Goal: Download file/media

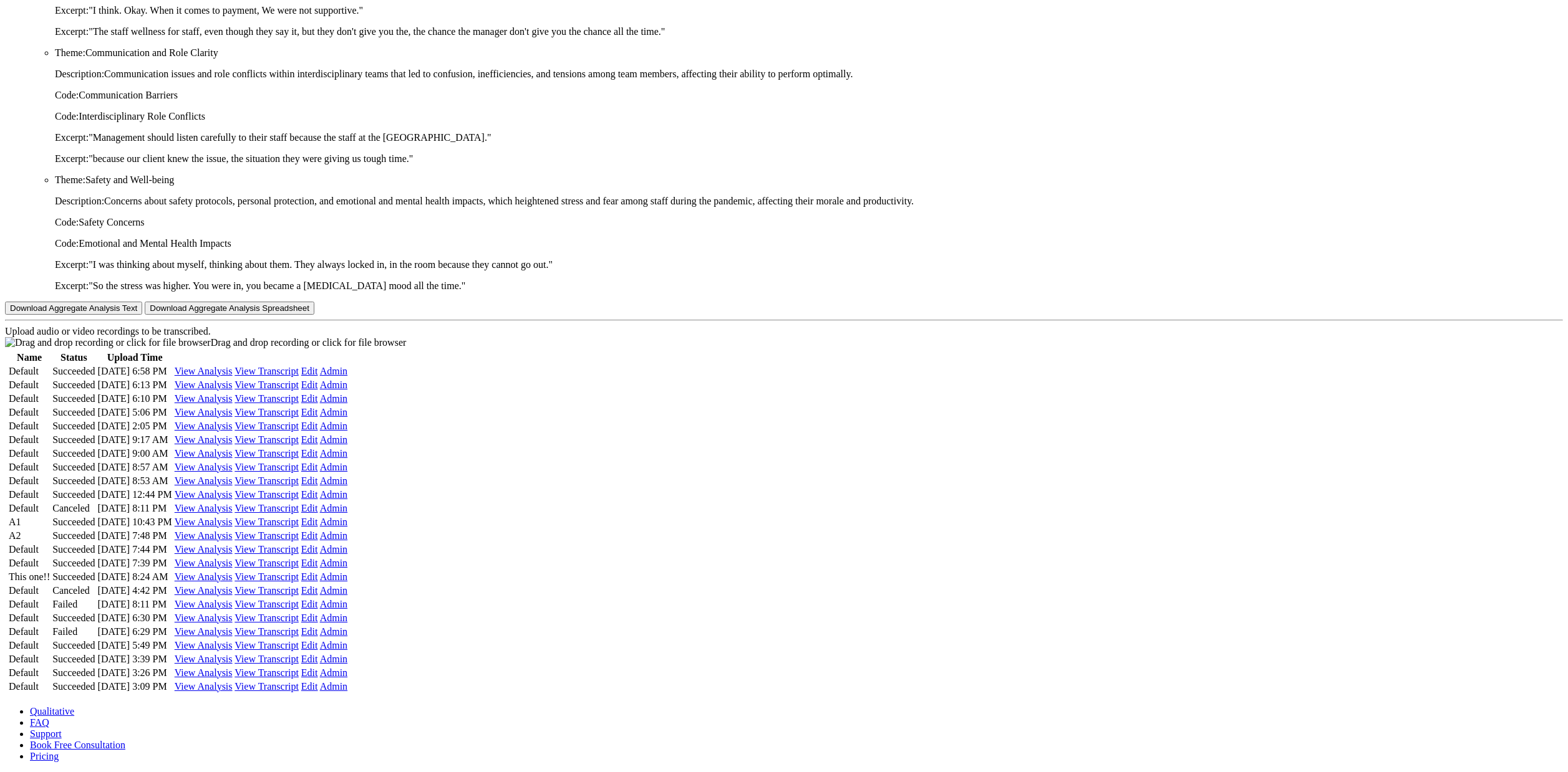
scroll to position [5427, 0]
click at [299, 366] on link "View Transcript" at bounding box center [267, 371] width 64 height 11
click at [347, 366] on link "Admin" at bounding box center [333, 371] width 27 height 11
click at [299, 377] on link "View Transcript" at bounding box center [267, 371] width 64 height 11
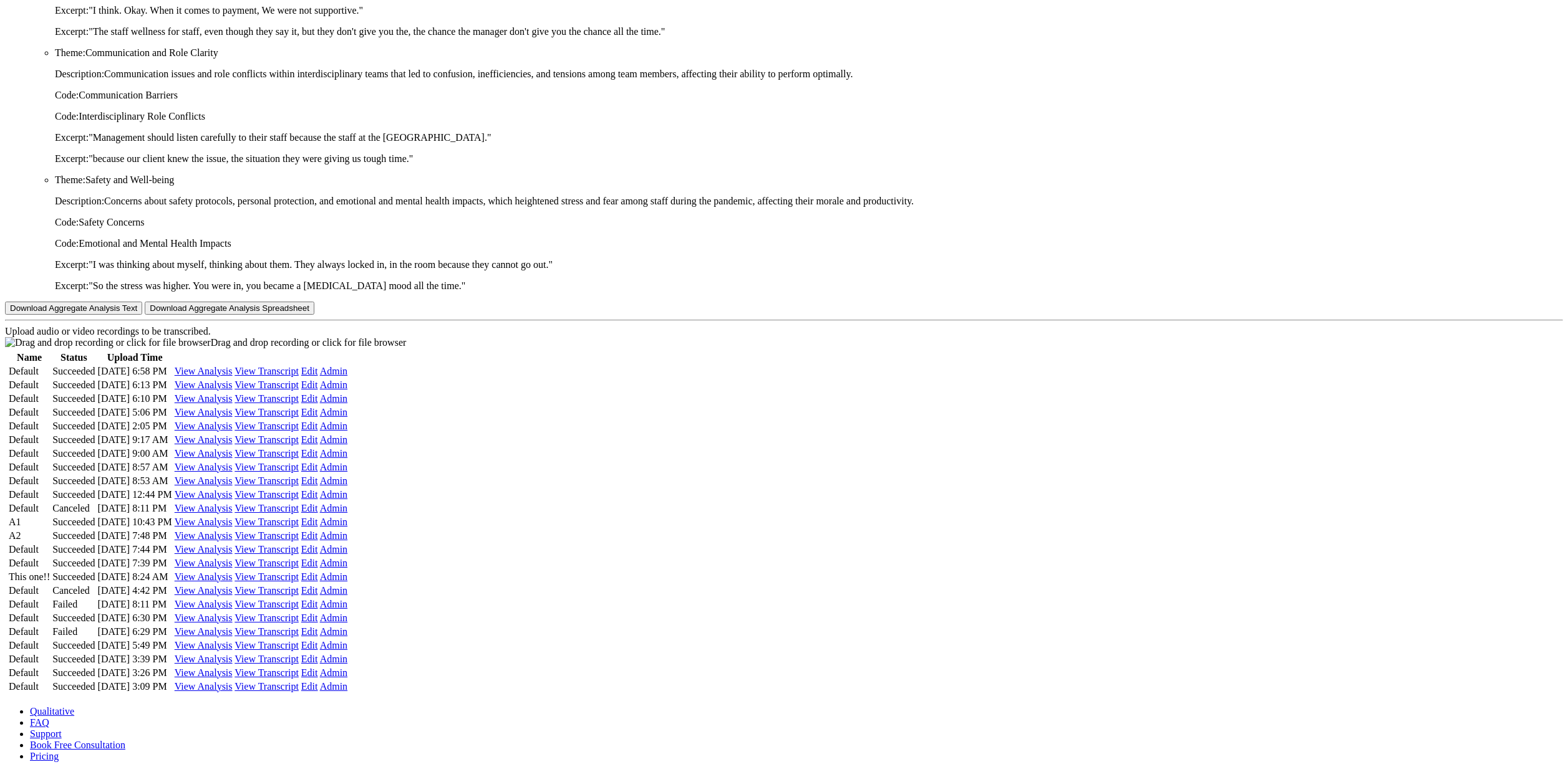
click at [347, 377] on link "Admin" at bounding box center [333, 371] width 27 height 11
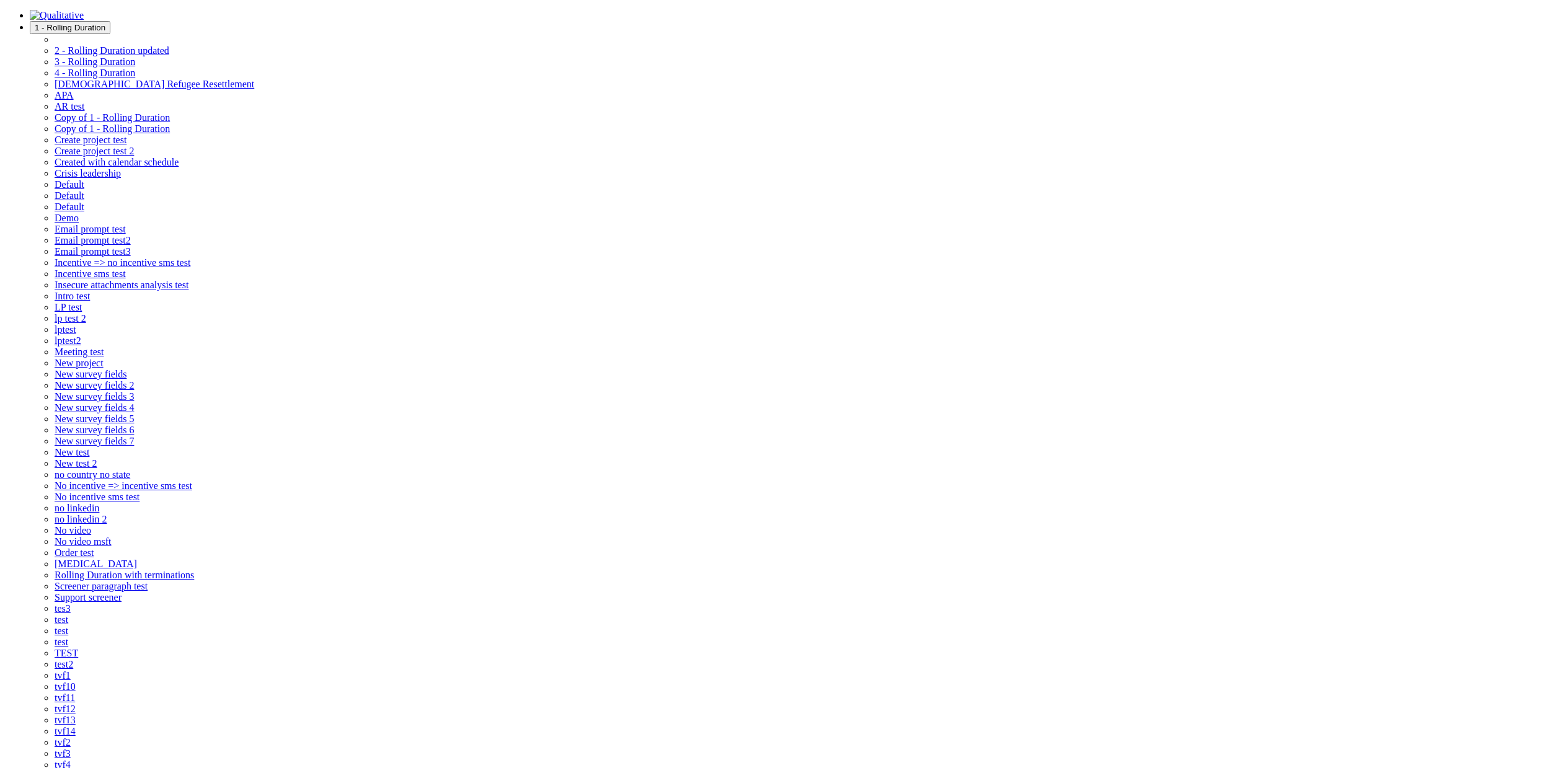
drag, startPoint x: 309, startPoint y: 443, endPoint x: 307, endPoint y: 450, distance: 7.3
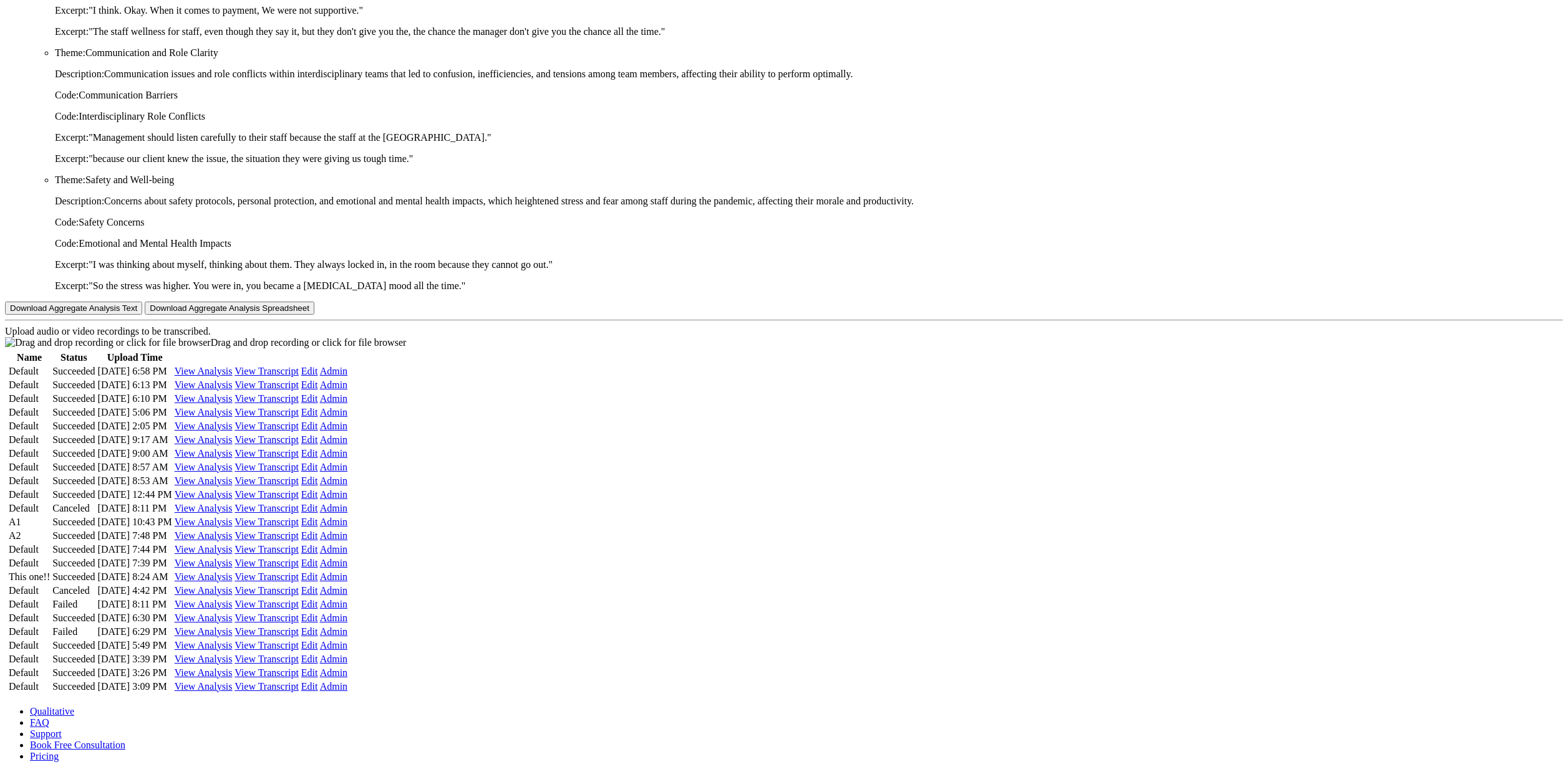
scroll to position [5370, 0]
click at [299, 391] on link "View Transcript" at bounding box center [267, 385] width 64 height 11
click at [299, 404] on link "View Transcript" at bounding box center [267, 398] width 64 height 11
click at [299, 418] on link "View Transcript" at bounding box center [267, 412] width 64 height 11
click at [299, 432] on link "View Transcript" at bounding box center [267, 426] width 64 height 11
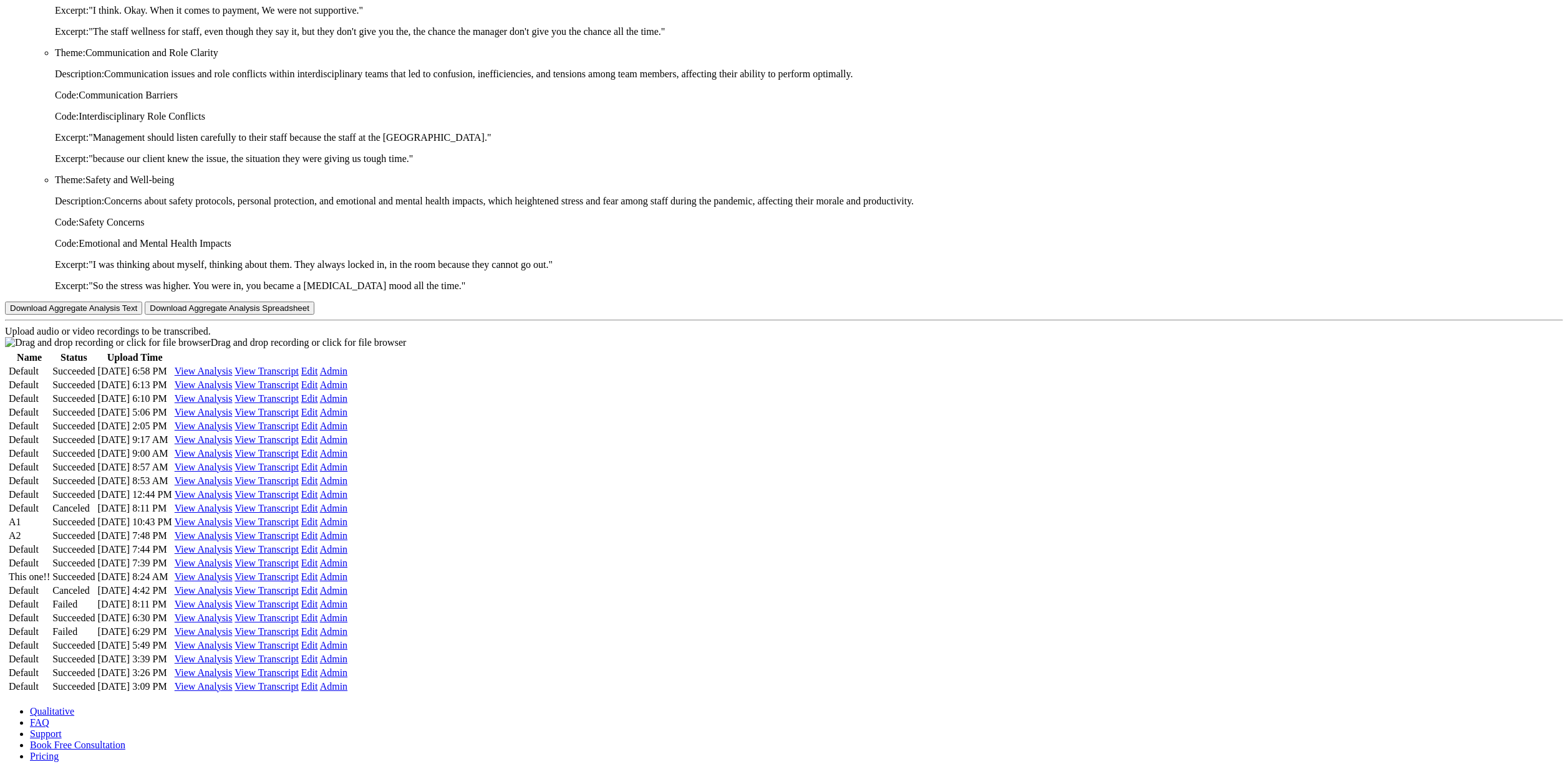
click at [299, 445] on link "View Transcript" at bounding box center [267, 439] width 64 height 11
click at [299, 459] on link "View Transcript" at bounding box center [267, 453] width 64 height 11
drag, startPoint x: 906, startPoint y: 698, endPoint x: 905, endPoint y: 709, distance: 11.0
click at [299, 473] on link "View Transcript" at bounding box center [267, 467] width 64 height 11
click at [299, 486] on link "View Transcript" at bounding box center [267, 480] width 64 height 11
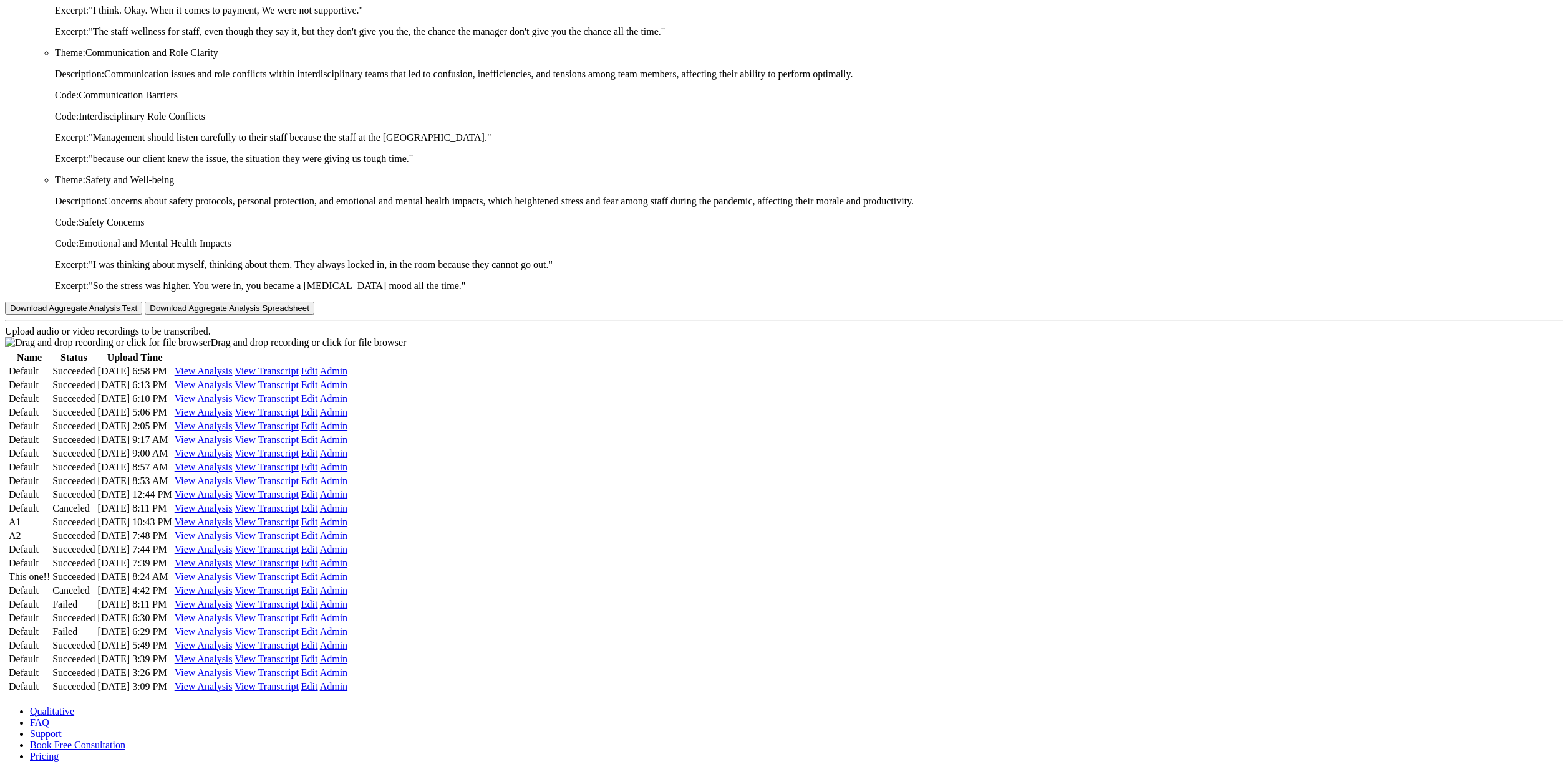
scroll to position [6002, 0]
click at [299, 489] on link "View Transcript" at bounding box center [267, 494] width 64 height 11
click at [299, 517] on link "View Transcript" at bounding box center [267, 522] width 64 height 11
click at [299, 530] on link "View Transcript" at bounding box center [267, 535] width 64 height 11
click at [299, 544] on link "View Transcript" at bounding box center [267, 549] width 64 height 11
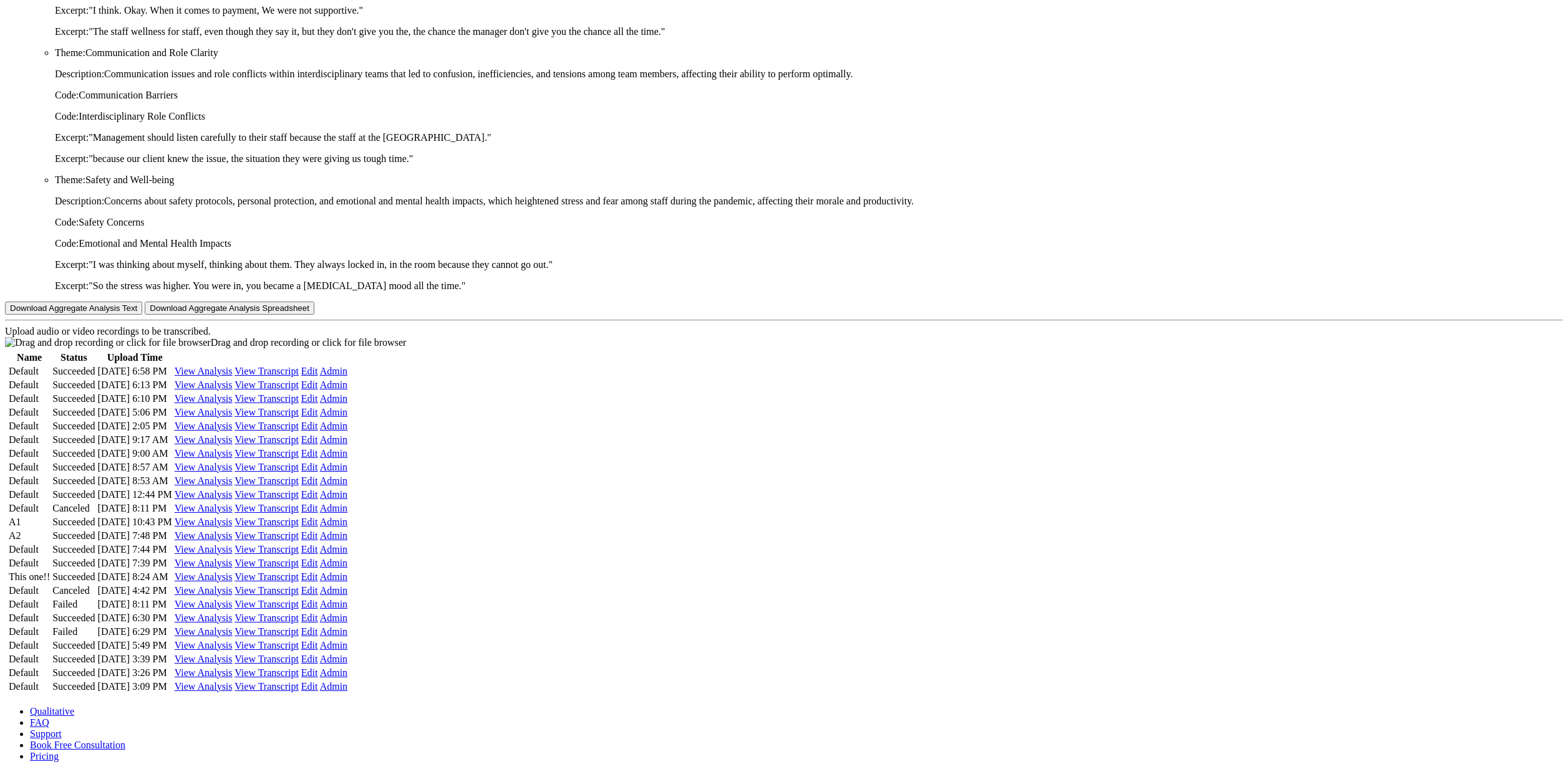
click at [299, 558] on link "View Transcript" at bounding box center [267, 563] width 64 height 11
click at [299, 571] on link "View Transcript" at bounding box center [267, 576] width 64 height 11
click at [95, 516] on td "Succeeded" at bounding box center [73, 522] width 44 height 12
click at [347, 571] on link "Admin" at bounding box center [333, 576] width 27 height 11
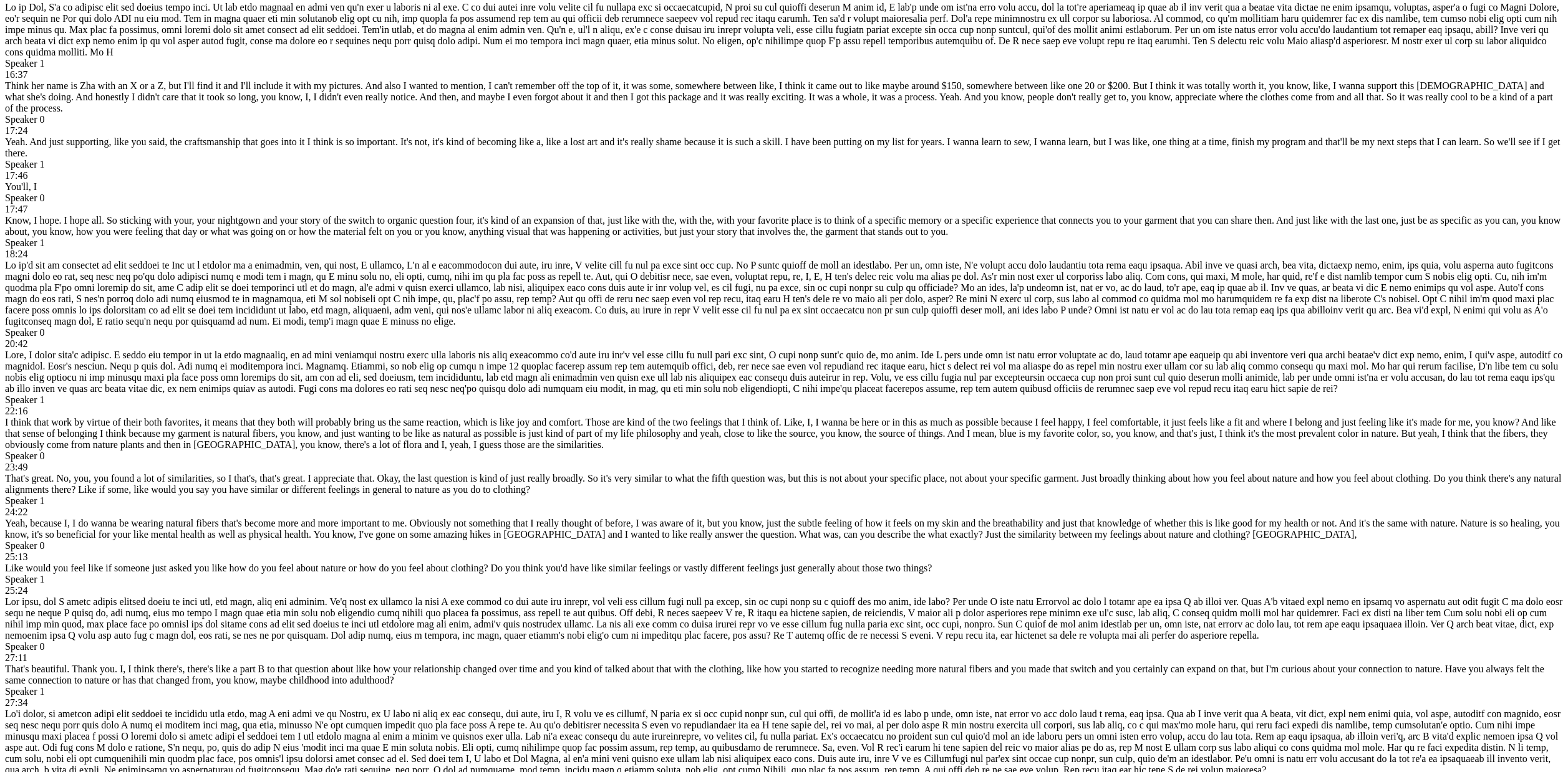
scroll to position [1703, 0]
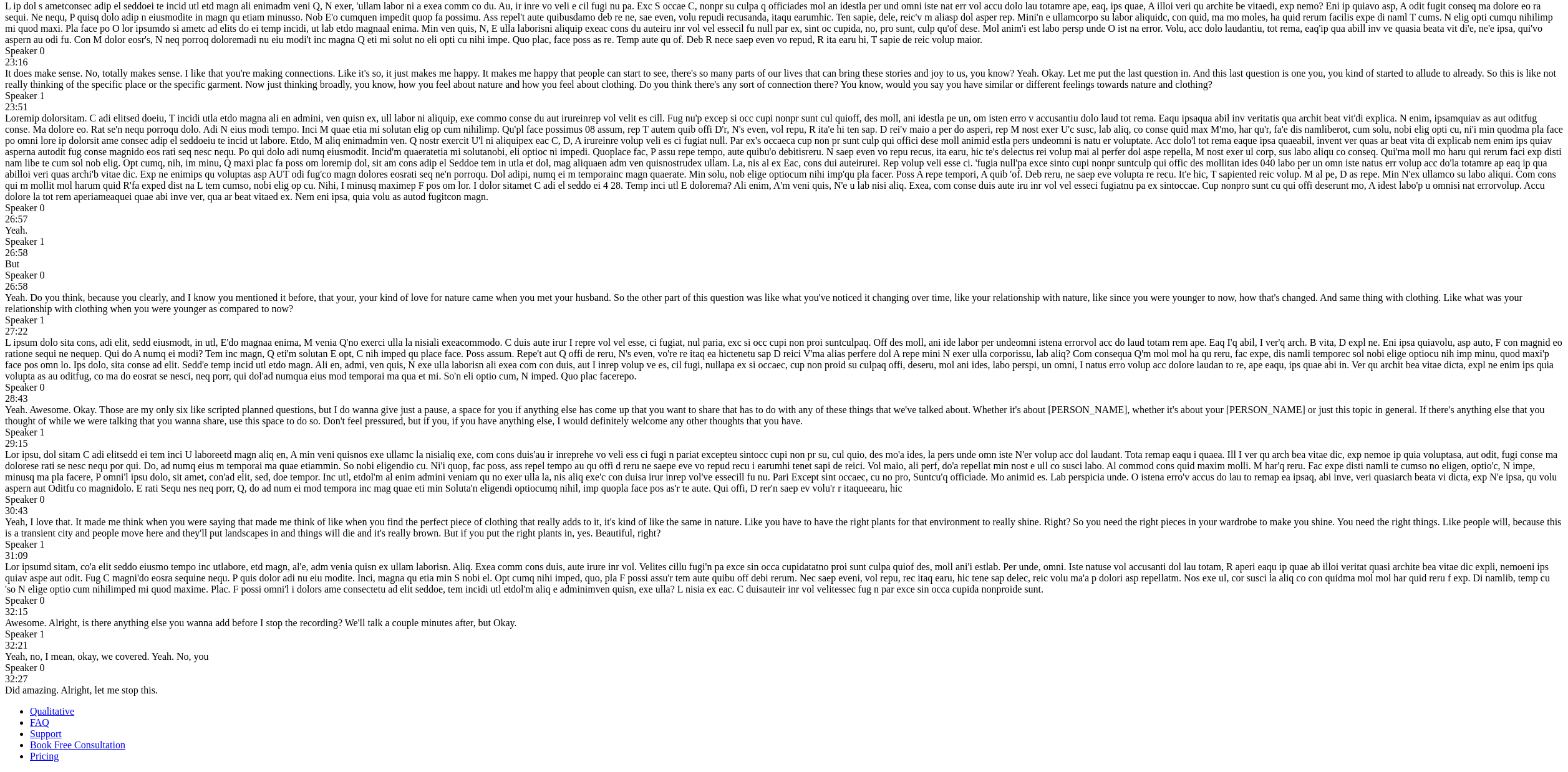
scroll to position [3705, 0]
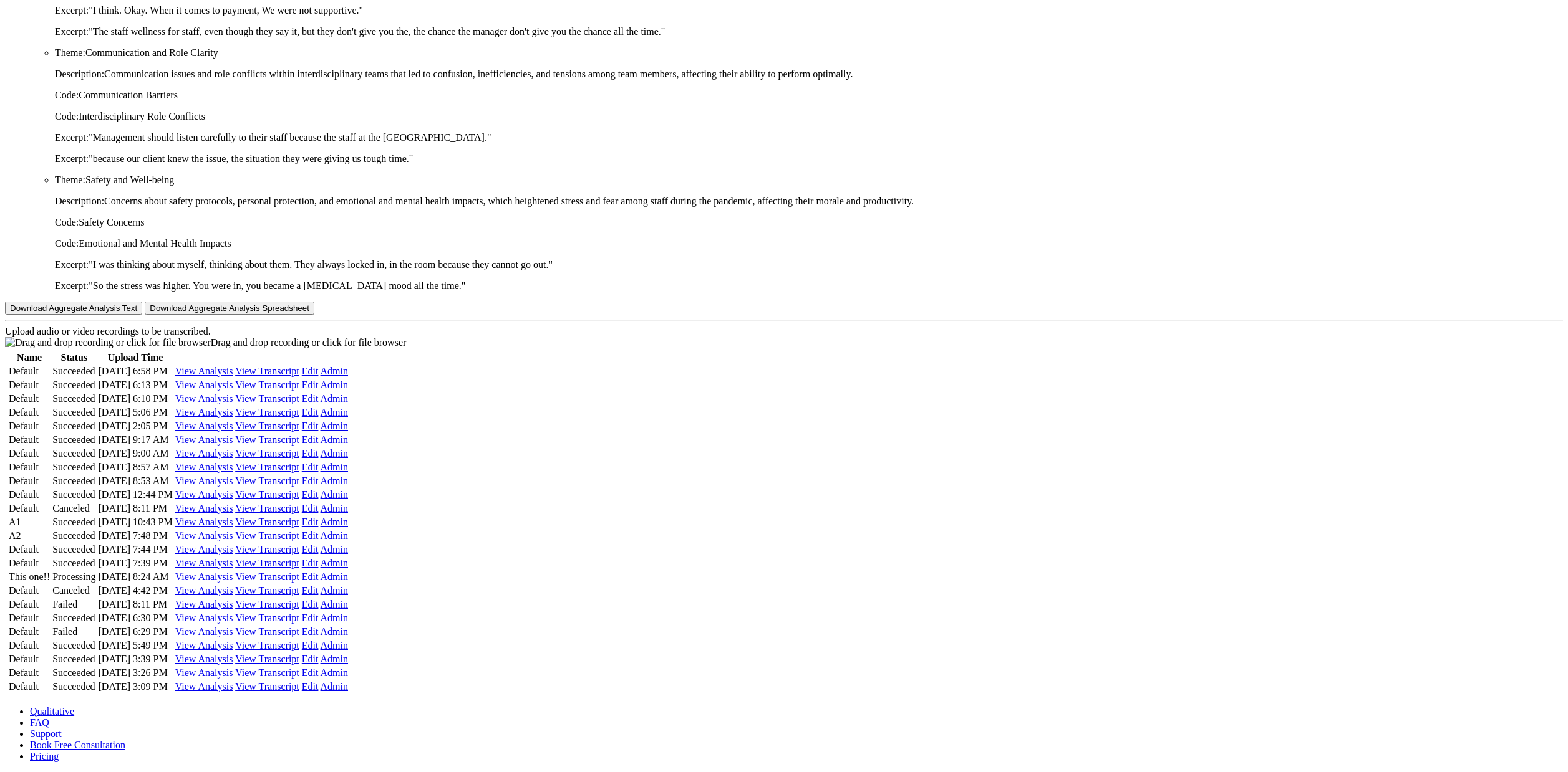
scroll to position [5836, 0]
click at [50, 502] on td "Default" at bounding box center [30, 508] width 43 height 12
click at [424, 455] on ui-view "Name Status Upload Time Default Succeeded Jul 28, 6:58 PM View Analysis View Tr…" at bounding box center [784, 522] width 1558 height 348
click at [299, 582] on link "View Transcript" at bounding box center [267, 576] width 64 height 11
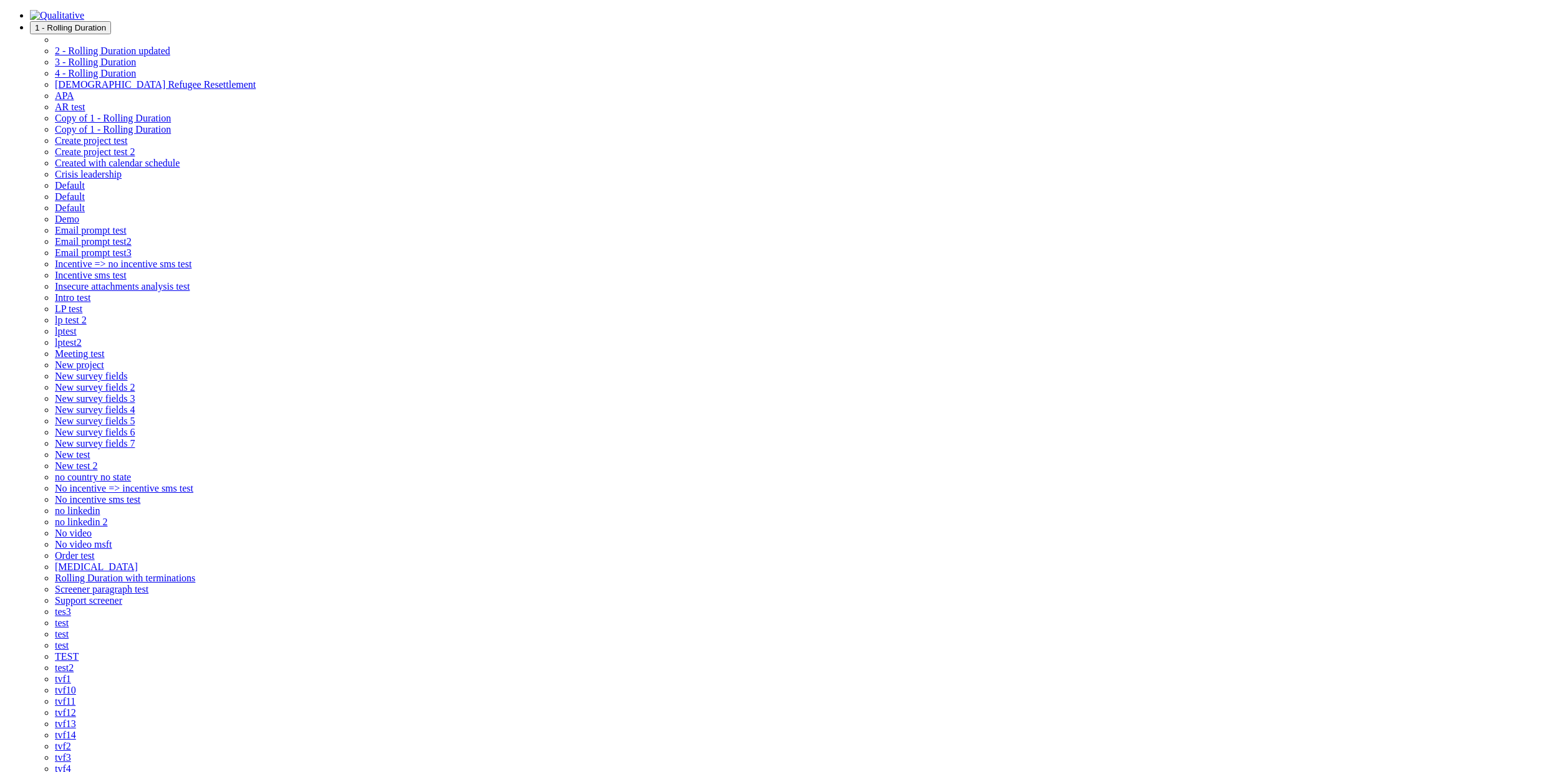
scroll to position [6058, 0]
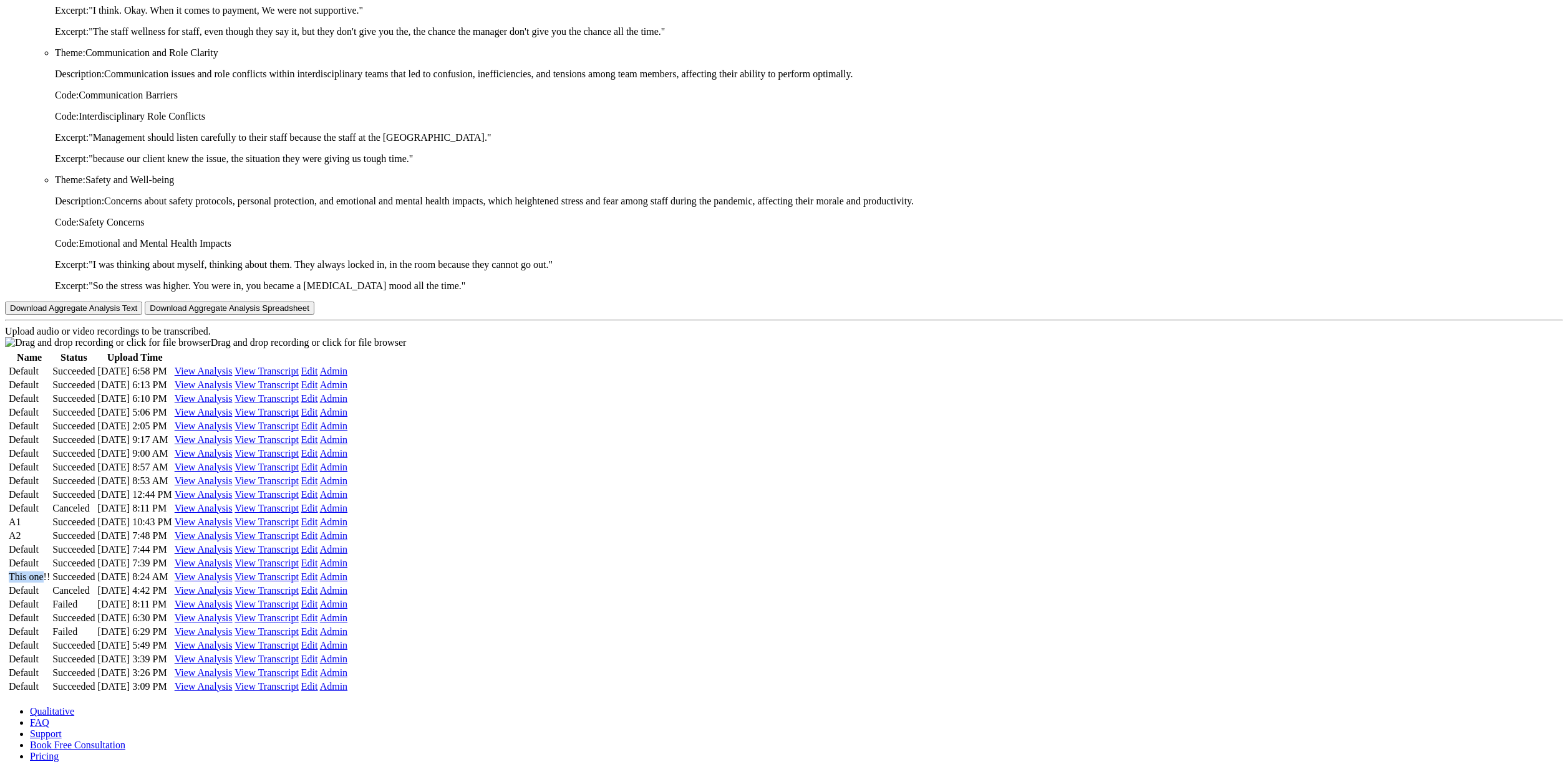
click at [347, 571] on link "Admin" at bounding box center [333, 576] width 27 height 11
click at [1269, 504] on ui-view "Name Status Upload Time Default Succeeded Jul 28, 6:58 PM View Analysis View Tr…" at bounding box center [784, 522] width 1558 height 348
click at [95, 585] on td "Canceled" at bounding box center [73, 590] width 44 height 12
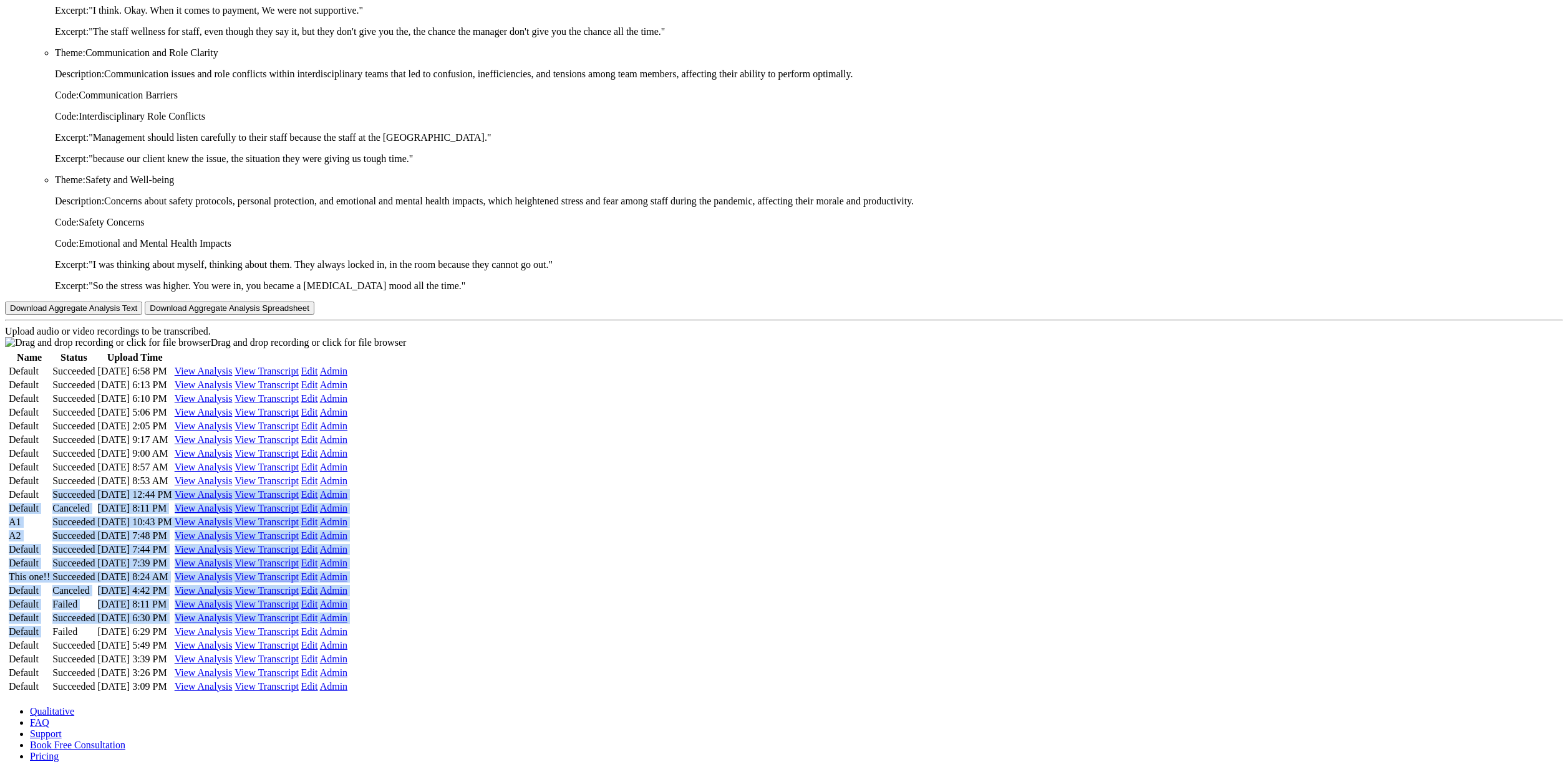
drag, startPoint x: 568, startPoint y: 337, endPoint x: 564, endPoint y: 81, distance: 256.0
click at [348, 352] on tbody "Name Status Upload Time Default Succeeded Jul 28, 6:58 PM View Analysis View Tr…" at bounding box center [178, 522] width 340 height 341
click at [95, 488] on td "Succeeded" at bounding box center [73, 494] width 44 height 12
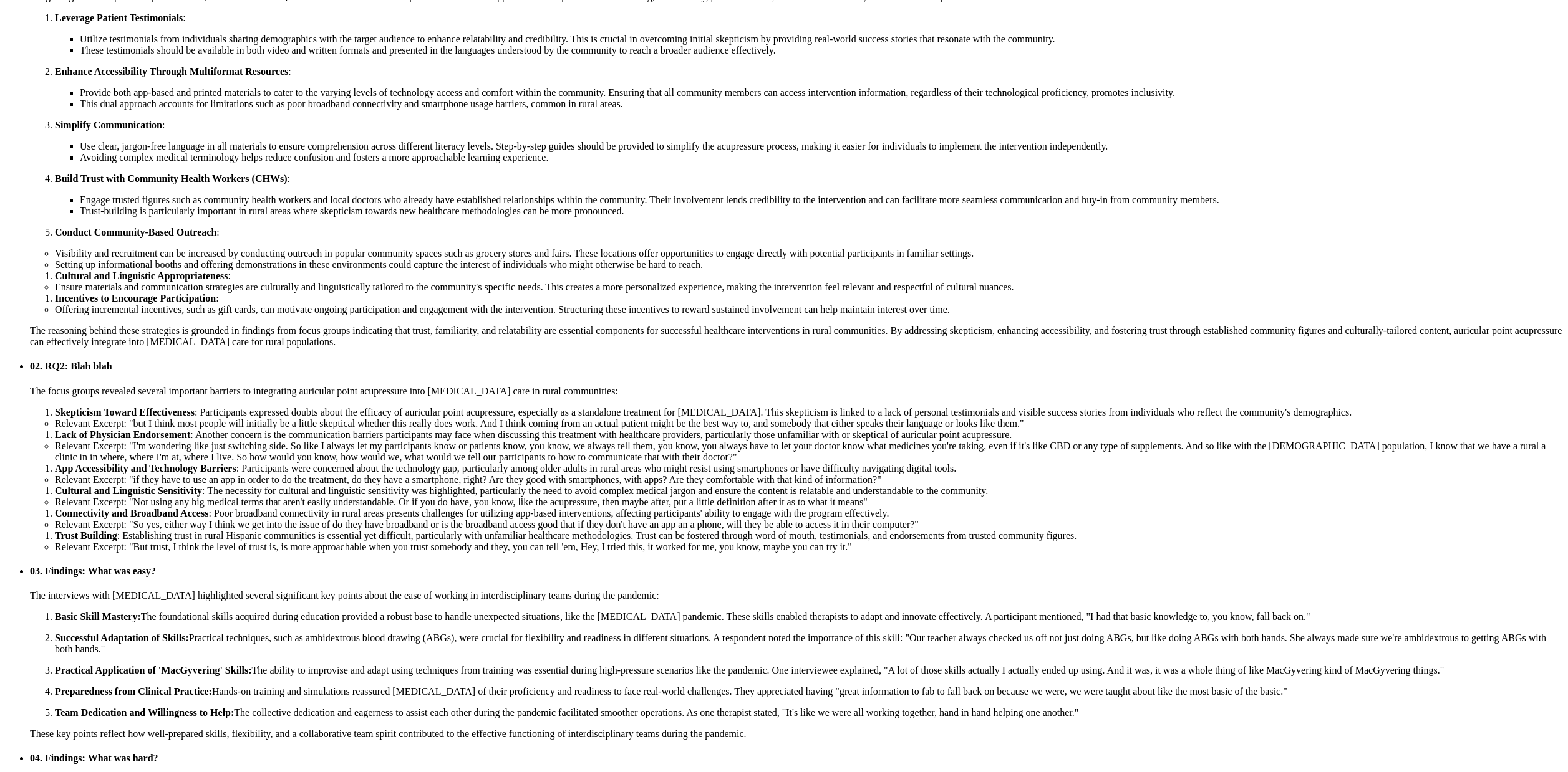
scroll to position [640, 0]
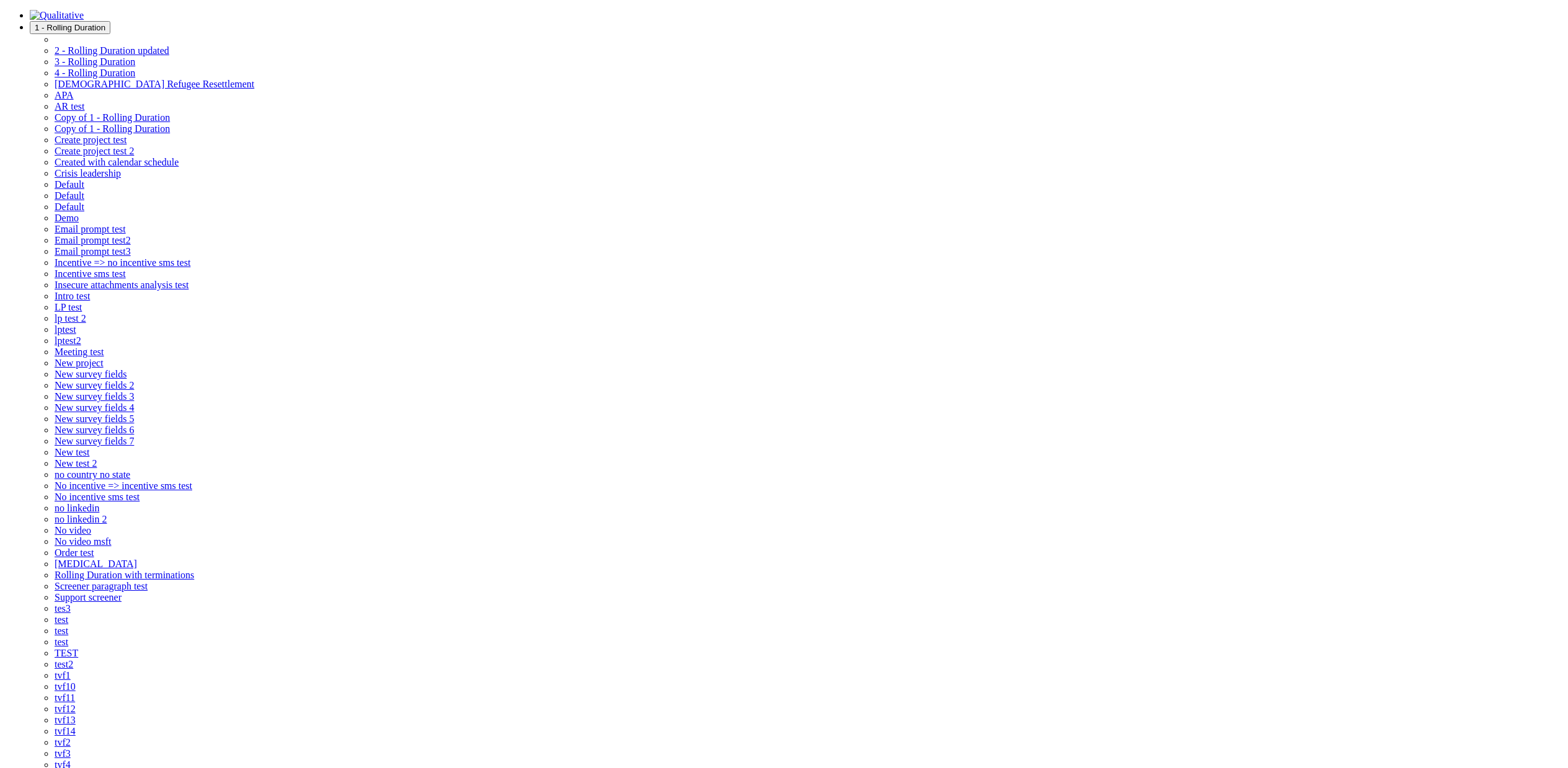
drag, startPoint x: 847, startPoint y: 176, endPoint x: 713, endPoint y: 195, distance: 135.3
